Goal: Find specific page/section: Find specific page/section

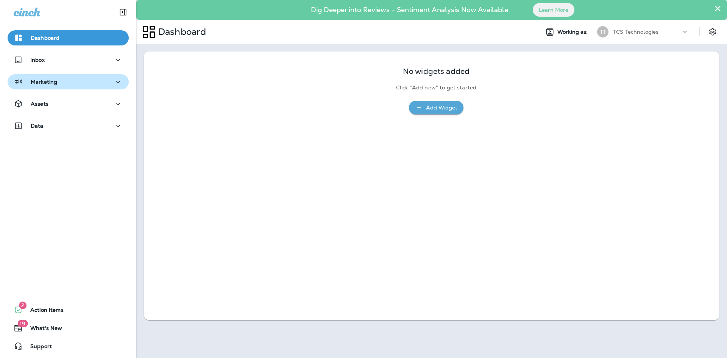
click at [69, 81] on div "Marketing" at bounding box center [68, 81] width 109 height 9
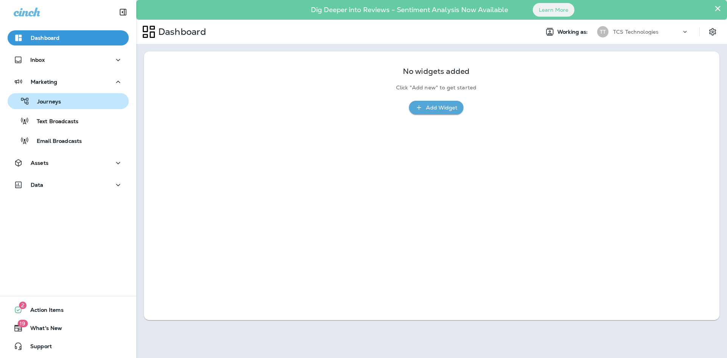
click at [59, 104] on p "Journeys" at bounding box center [45, 101] width 31 height 7
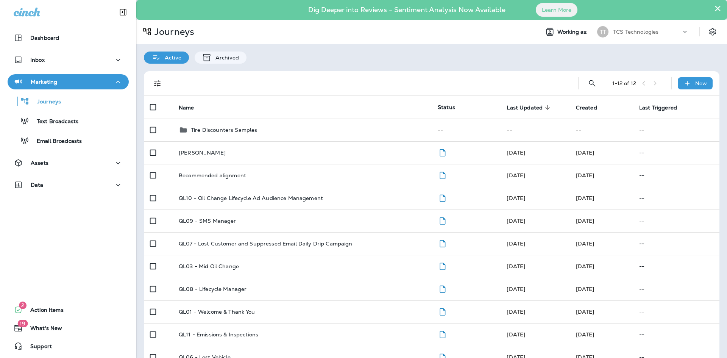
click at [681, 32] on icon at bounding box center [685, 32] width 8 height 8
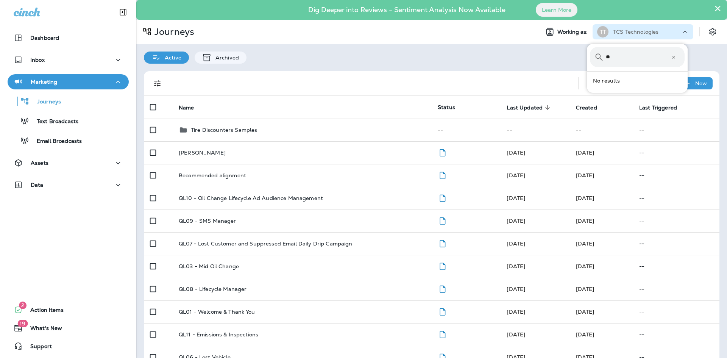
type input "*"
click at [620, 76] on button "View All Companies" at bounding box center [640, 77] width 95 height 12
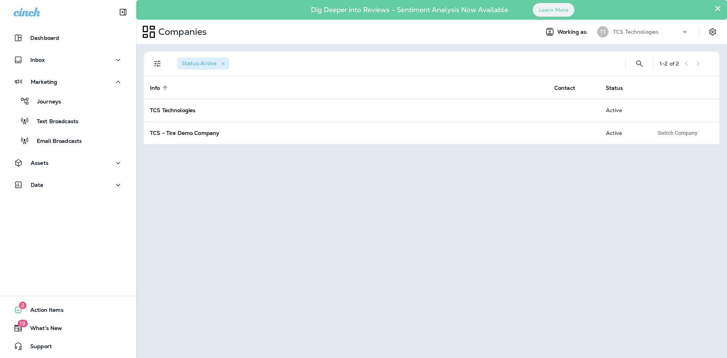
click at [655, 32] on p "TCS Technologies" at bounding box center [635, 32] width 45 height 6
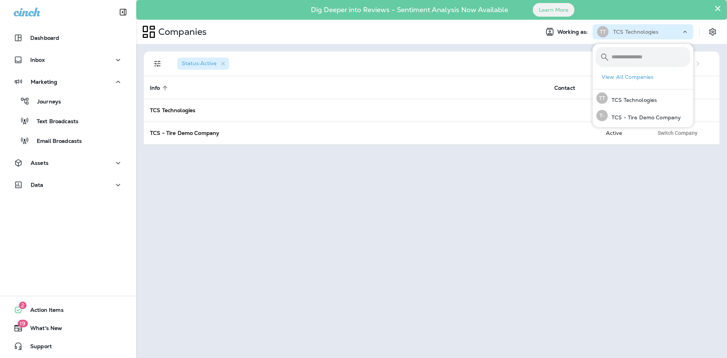
click at [331, 204] on div "Status : Active 1 - 2 of 2 Info sorted ascending Contact Status TCS Technologie…" at bounding box center [431, 201] width 590 height 314
